Goal: Find specific page/section: Find specific page/section

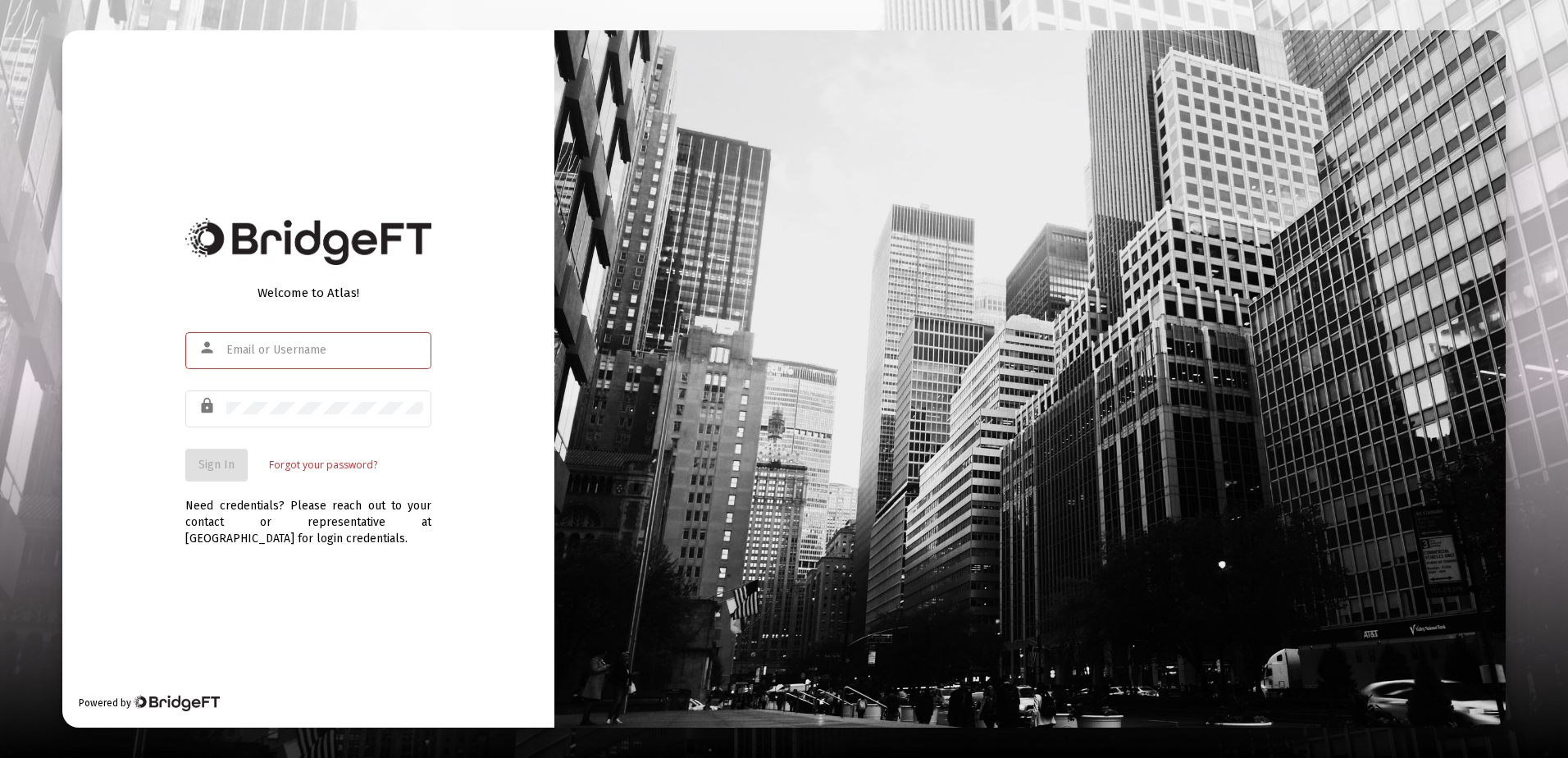
type input "[PERSON_NAME][EMAIL_ADDRESS][DOMAIN_NAME]"
click at [151, 460] on div "Welcome to Atlas! person [PERSON_NAME][EMAIL_ADDRESS][DOMAIN_NAME] lock Sign In…" at bounding box center [308, 379] width 492 height 697
click at [208, 458] on span "Sign In" at bounding box center [216, 464] width 36 height 13
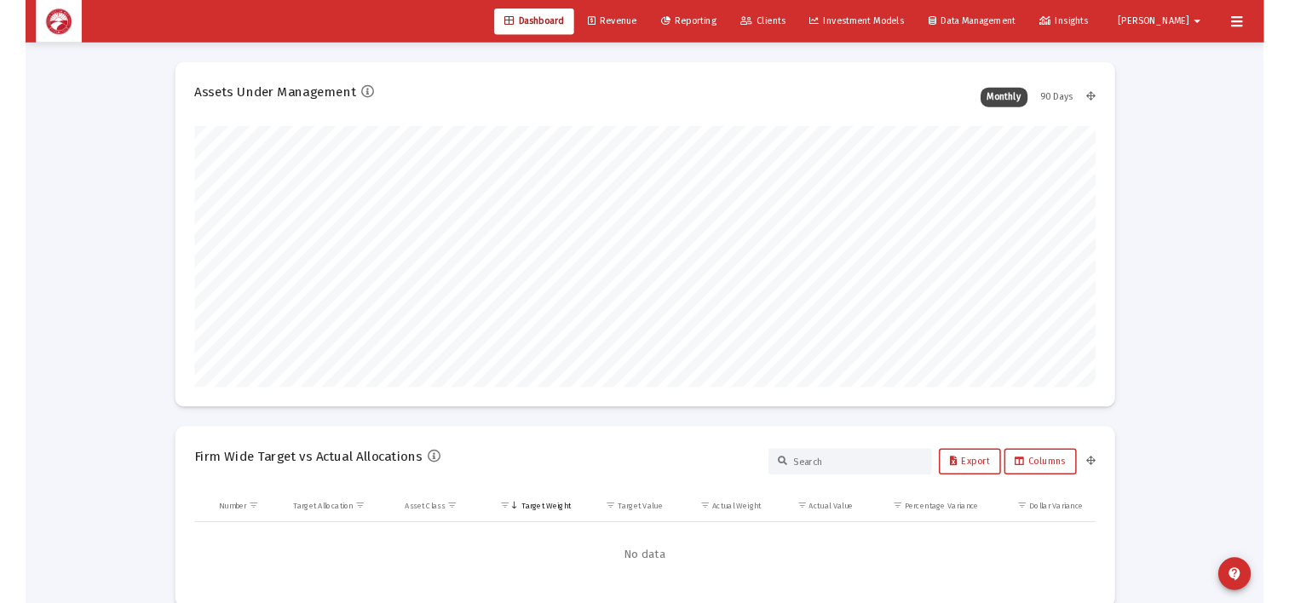
scroll to position [341, 633]
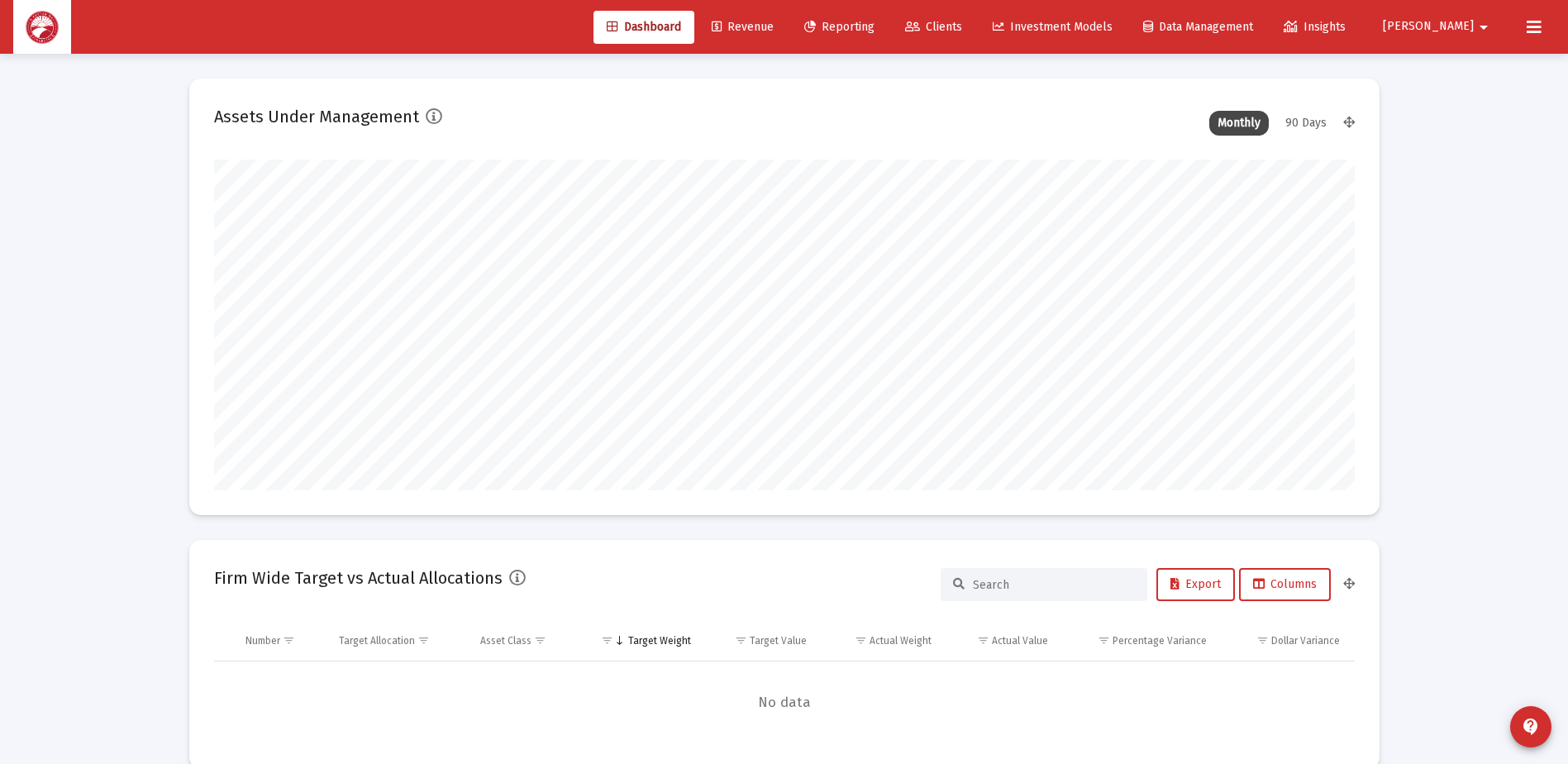
click at [963, 26] on span "Clients" at bounding box center [933, 26] width 57 height 14
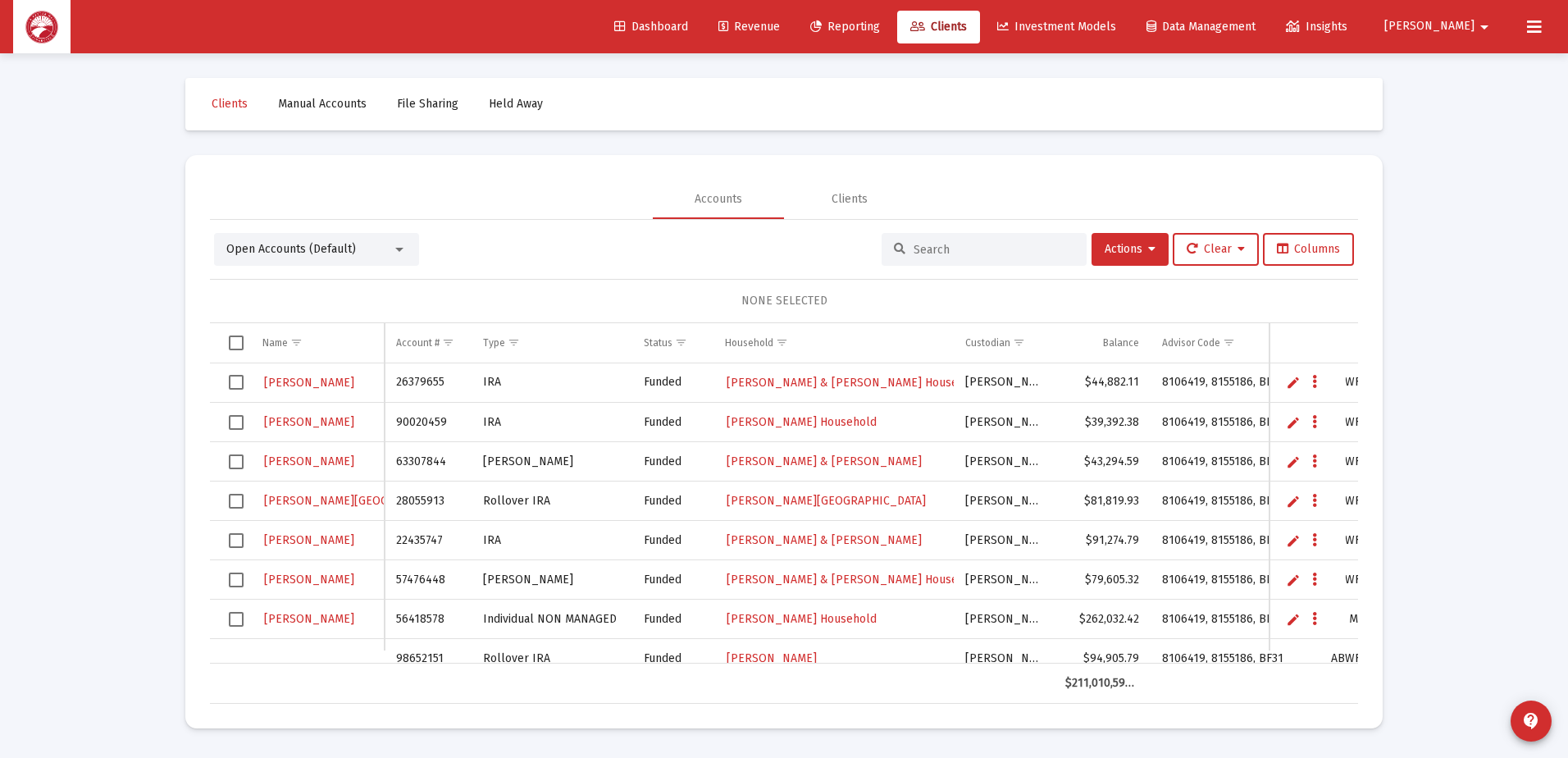
click at [944, 251] on input at bounding box center [993, 249] width 161 height 13
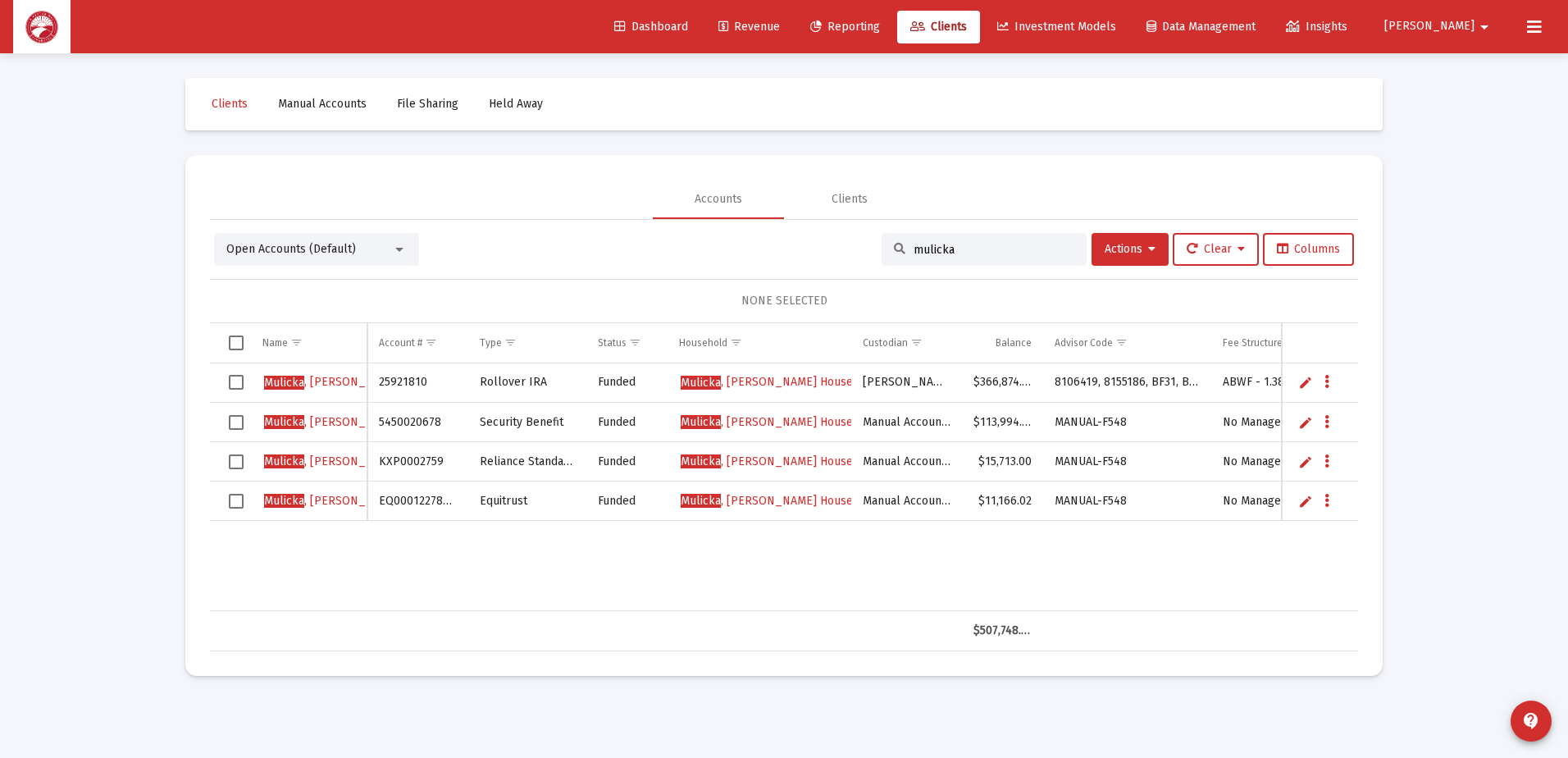
type input "mulicka"
